Goal: Task Accomplishment & Management: Manage account settings

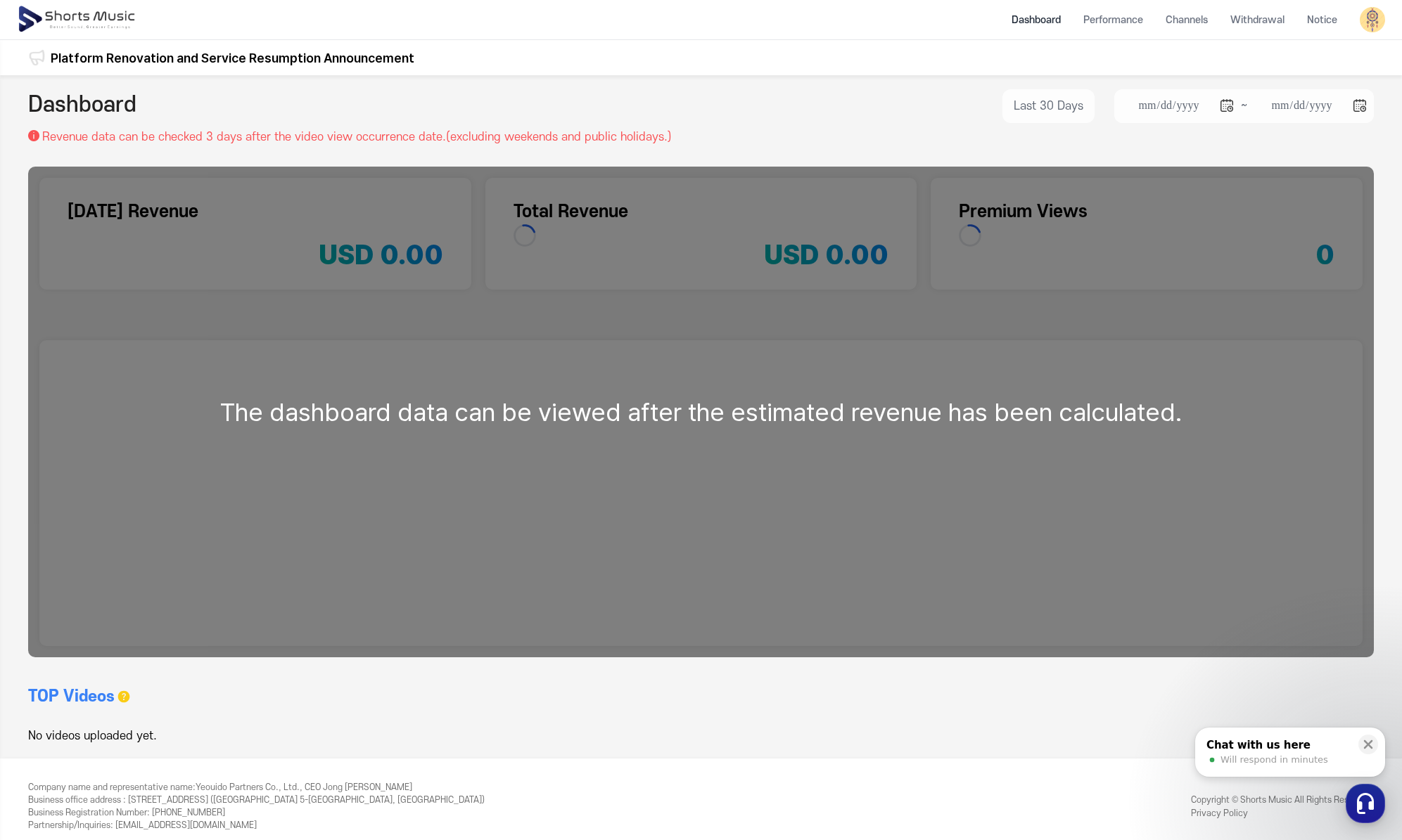
click at [1369, 18] on img at bounding box center [1373, 20] width 26 height 26
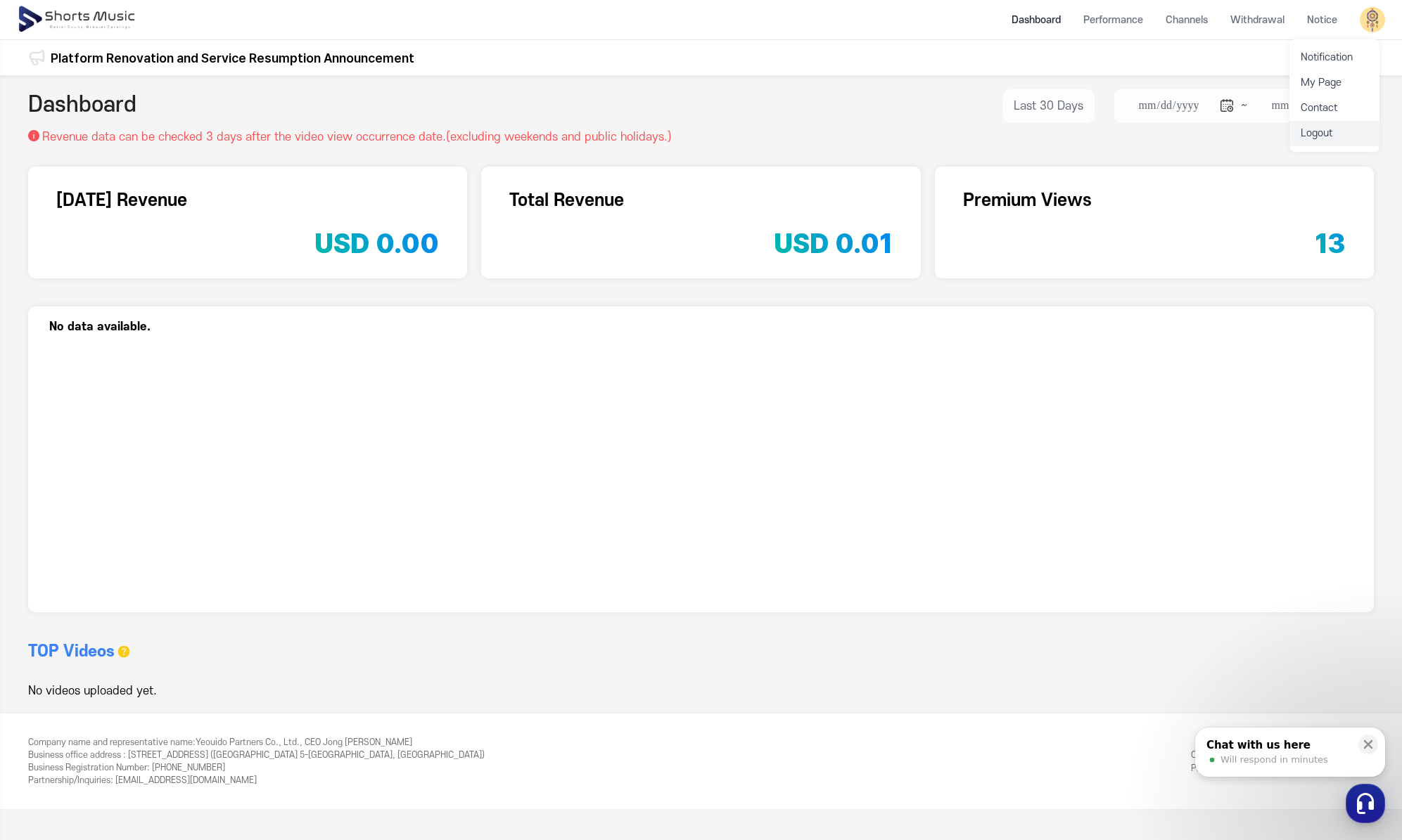
click at [1332, 125] on link "Logout" at bounding box center [1335, 134] width 90 height 26
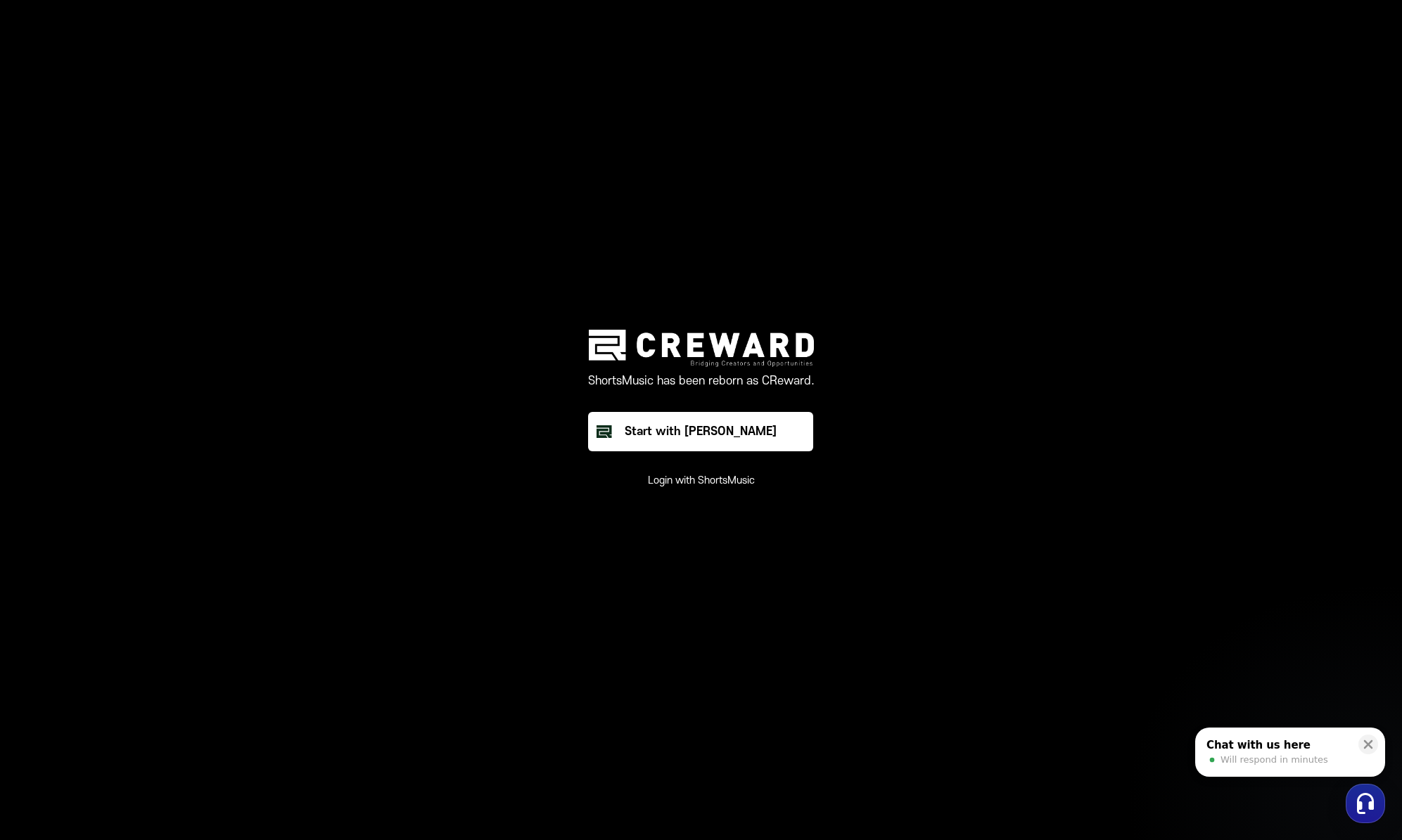
click at [696, 488] on main "ShortsMusic has been reborn as CReward. Start with Creward Login with ShortsMus…" at bounding box center [701, 420] width 1402 height 840
click at [696, 486] on button "Login with ShortsMusic" at bounding box center [701, 481] width 107 height 14
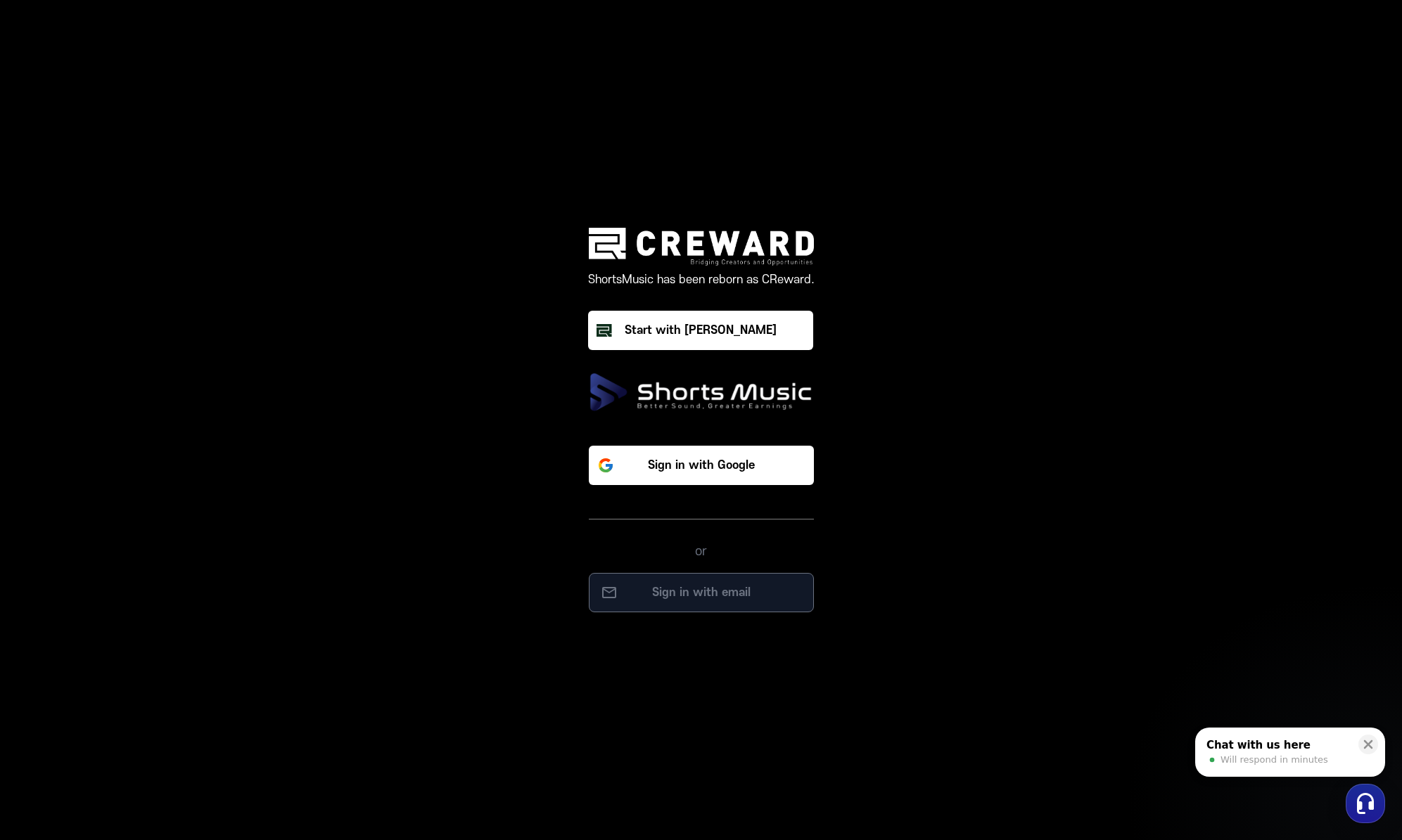
click at [706, 588] on p "Sign in with email" at bounding box center [701, 593] width 195 height 17
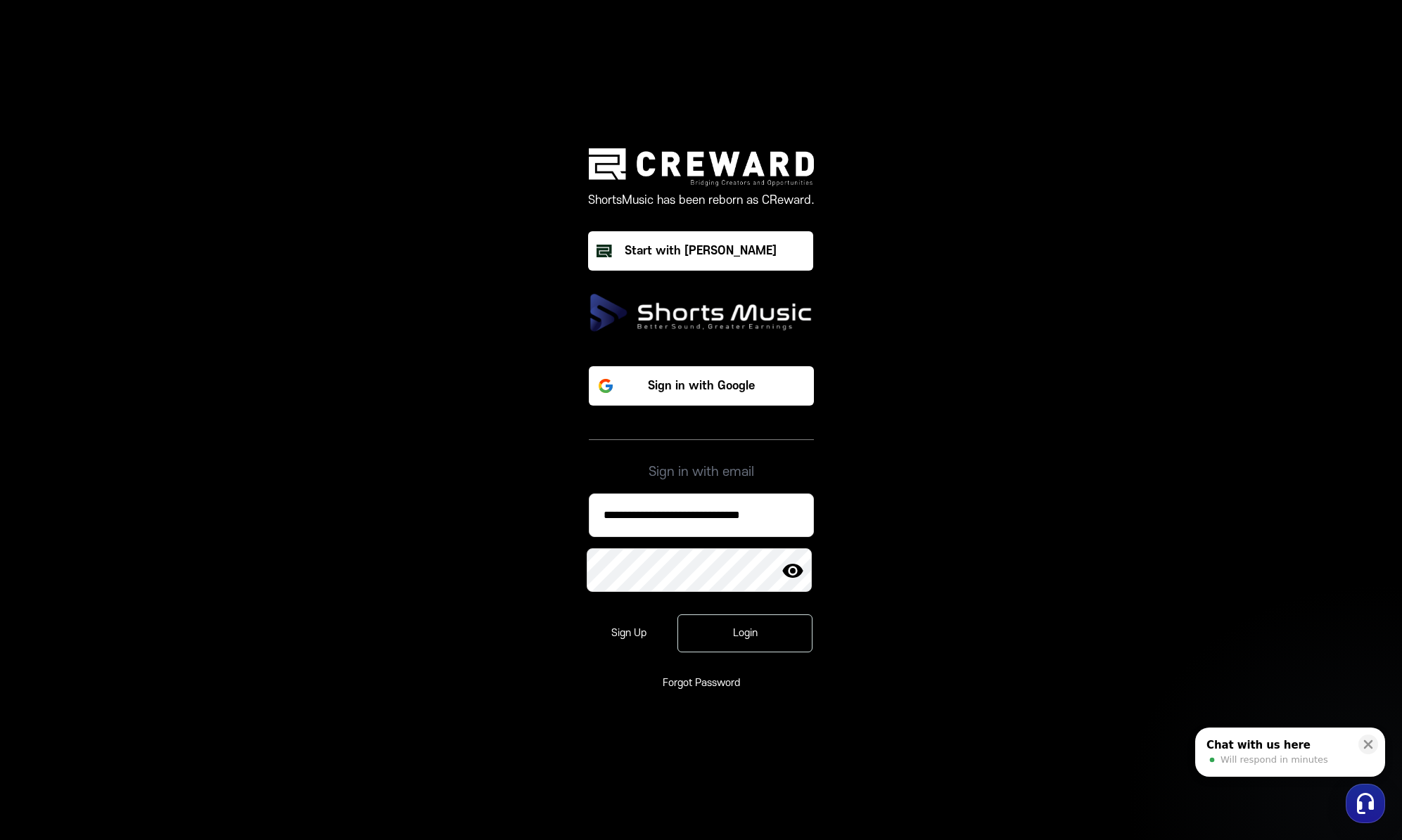
click at [721, 508] on input "**********" at bounding box center [701, 515] width 225 height 43
paste input
type input "**********"
click at [755, 623] on button "Login" at bounding box center [745, 633] width 135 height 38
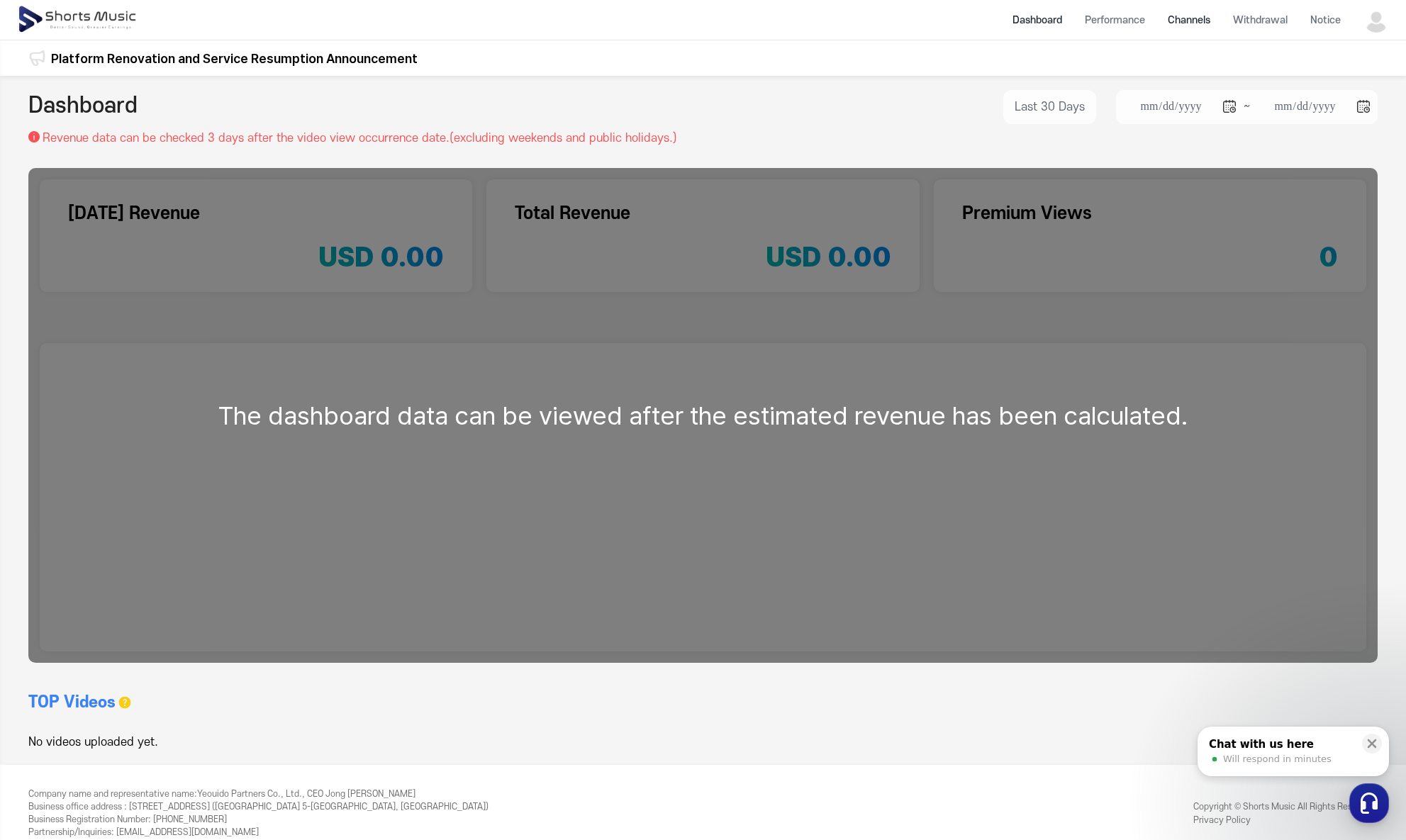
click at [1203, 24] on li "Channels" at bounding box center [1188, 20] width 65 height 37
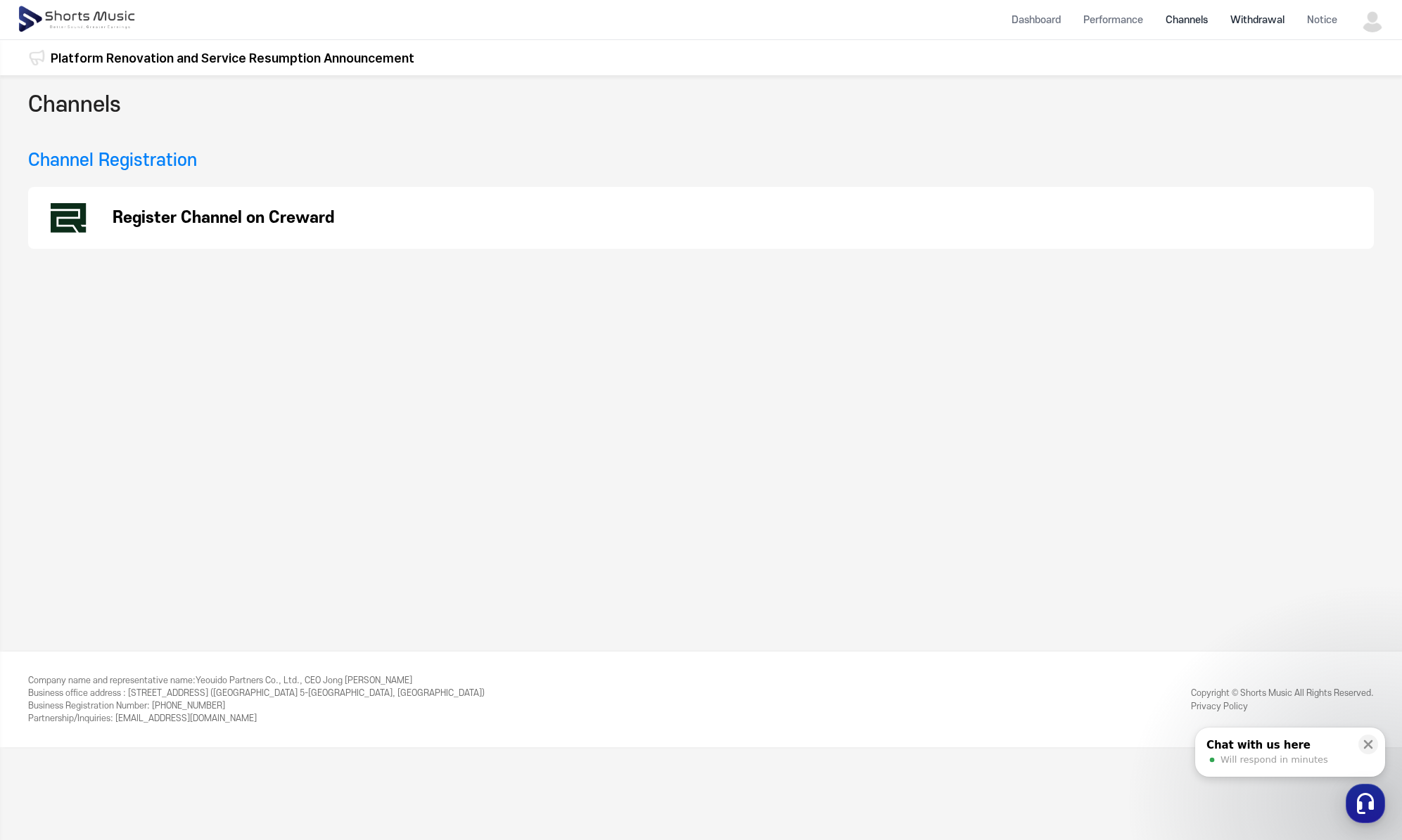
click at [1242, 23] on li "Withdrawal" at bounding box center [1257, 20] width 76 height 37
click at [1248, 25] on li "Withdrawal" at bounding box center [1257, 20] width 76 height 37
click at [1093, 25] on li "Performance" at bounding box center [1113, 20] width 82 height 37
